Goal: Task Accomplishment & Management: Use online tool/utility

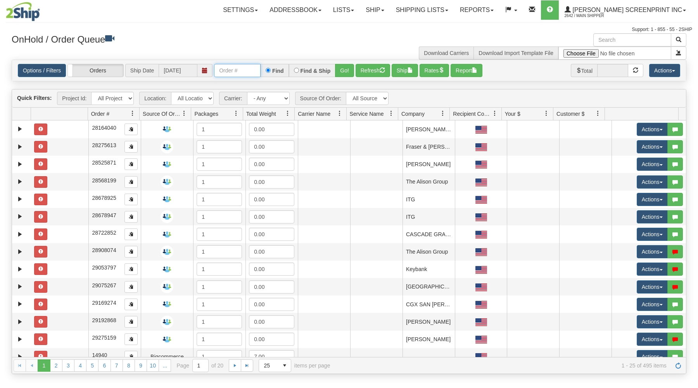
click at [226, 70] on input "text" at bounding box center [237, 70] width 47 height 13
type input "17151"
click at [347, 69] on button "Go!" at bounding box center [344, 70] width 19 height 13
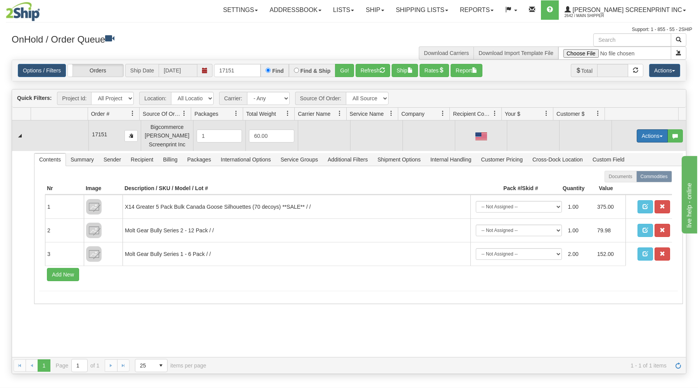
click at [642, 135] on button "Actions" at bounding box center [652, 135] width 31 height 13
click at [621, 149] on span "Open" at bounding box center [622, 151] width 19 height 6
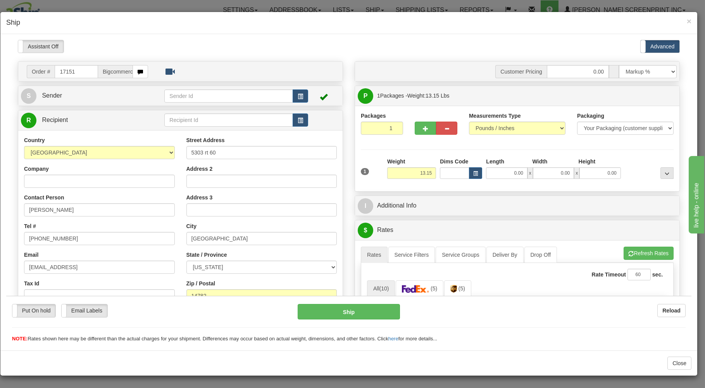
type input "0.00"
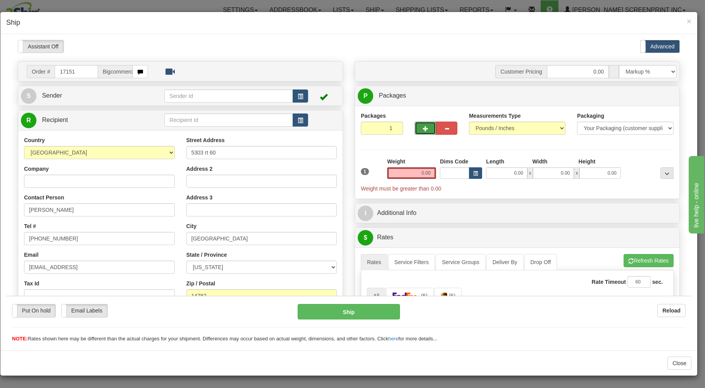
click at [420, 125] on button "button" at bounding box center [425, 127] width 21 height 13
type input "2"
click at [642, 95] on span "Package Level" at bounding box center [657, 95] width 31 height 5
radio input "true"
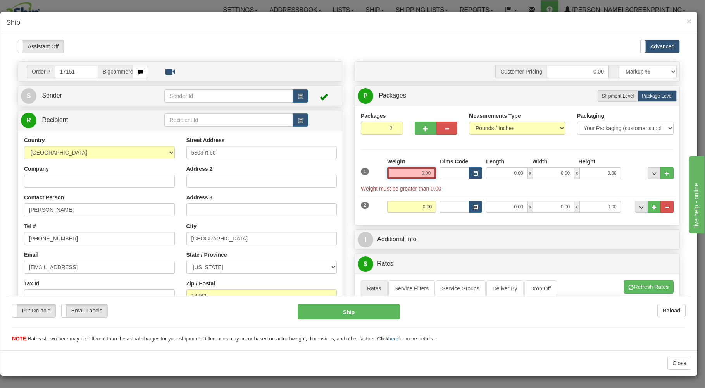
click at [400, 176] on input "0.00" at bounding box center [411, 173] width 49 height 12
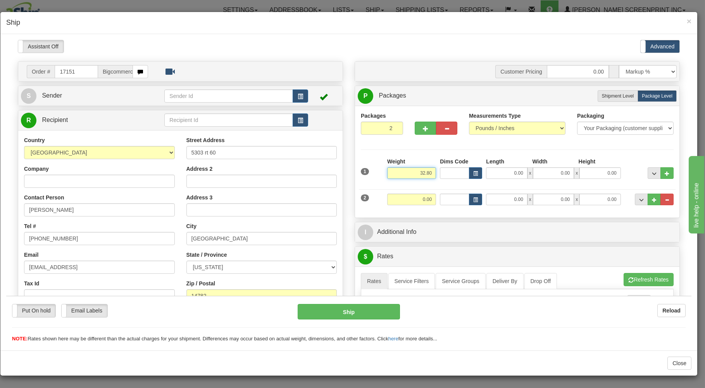
type input "32.80"
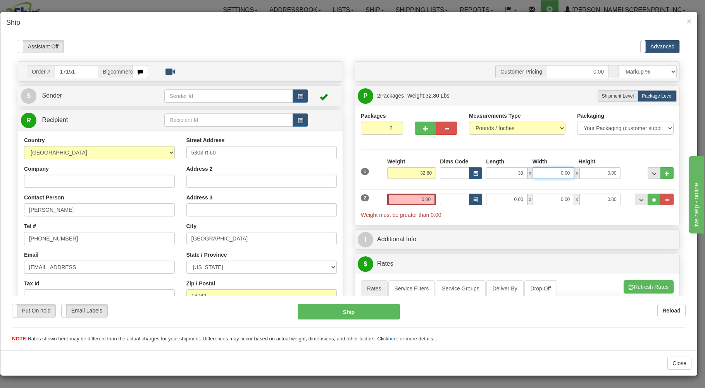
type input "38.00"
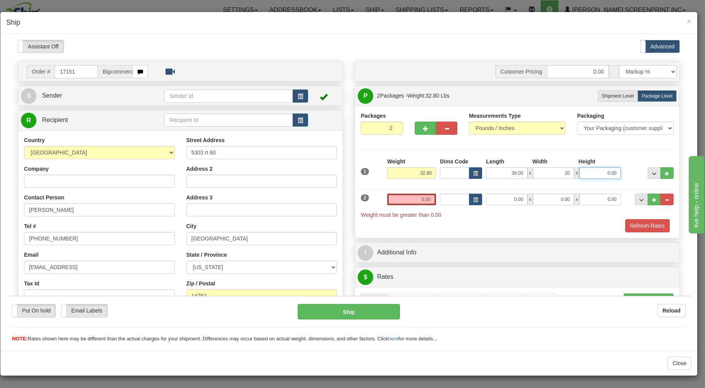
type input "20.00"
type input "11.00"
click at [391, 202] on input "0.00" at bounding box center [411, 199] width 49 height 12
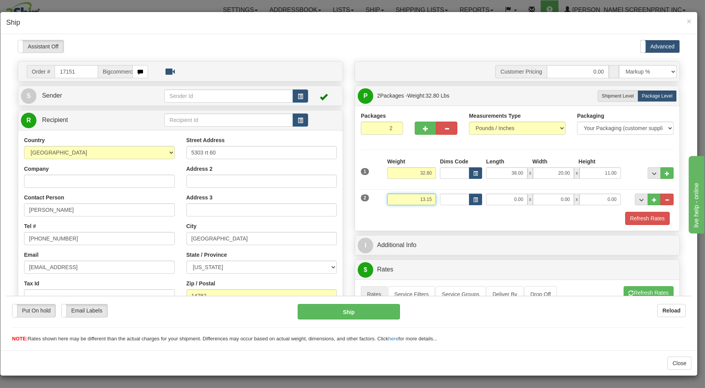
type input "13.15"
type input "37.00"
type input "19.00"
type input "7.00"
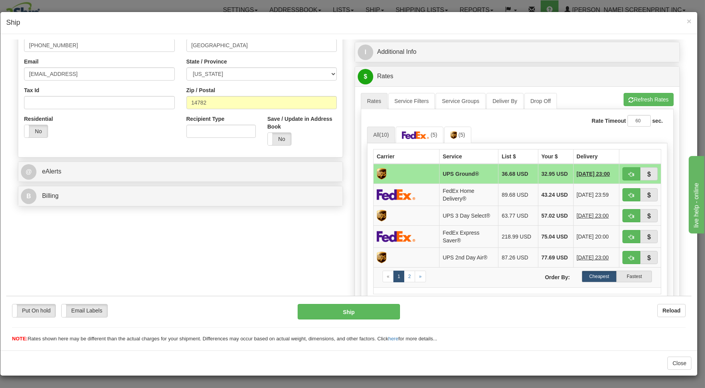
scroll to position [208, 0]
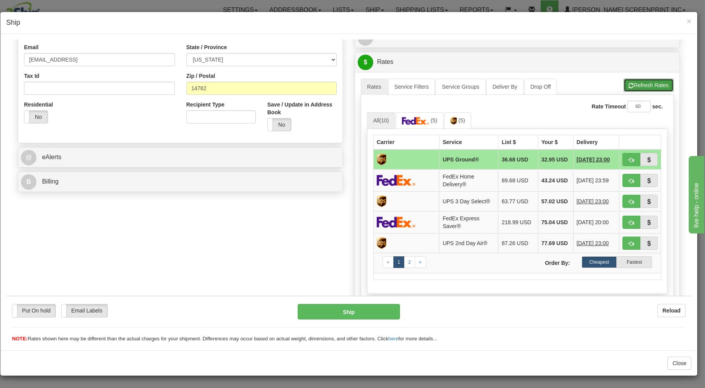
click at [662, 87] on button "Refresh Rates" at bounding box center [649, 84] width 50 height 13
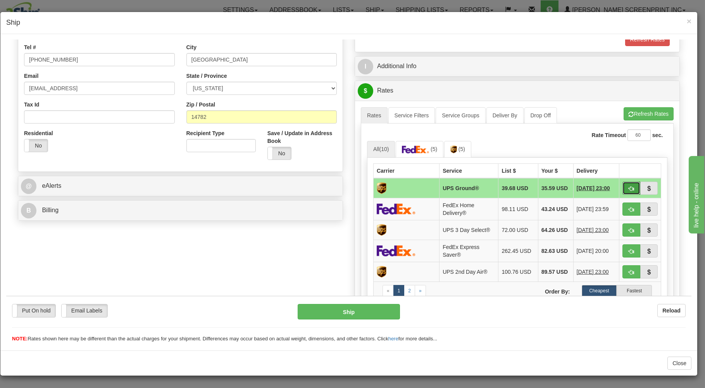
click at [625, 185] on button "button" at bounding box center [632, 187] width 18 height 13
type input "03"
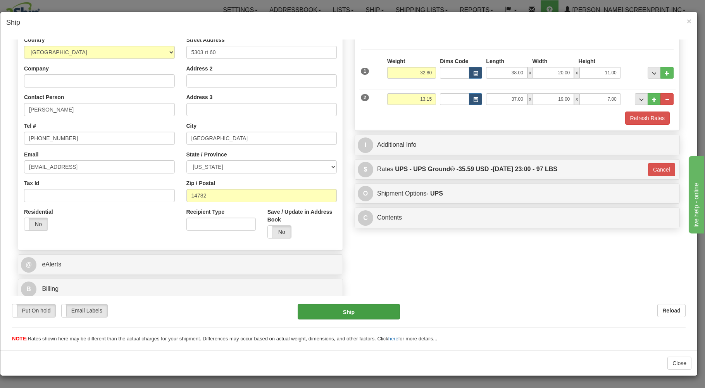
scroll to position [102, 0]
click at [355, 312] on button "Ship" at bounding box center [349, 312] width 103 height 16
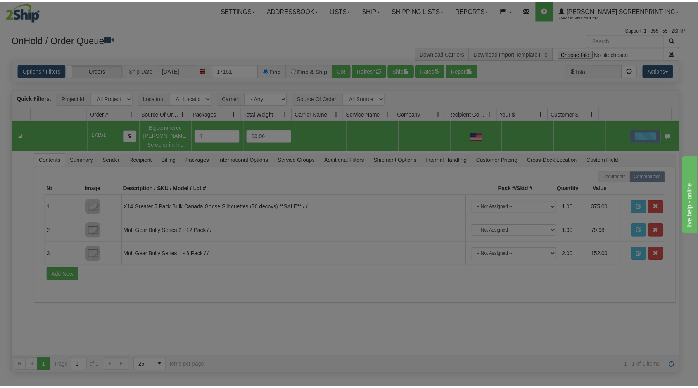
scroll to position [0, 0]
